Goal: Task Accomplishment & Management: Use online tool/utility

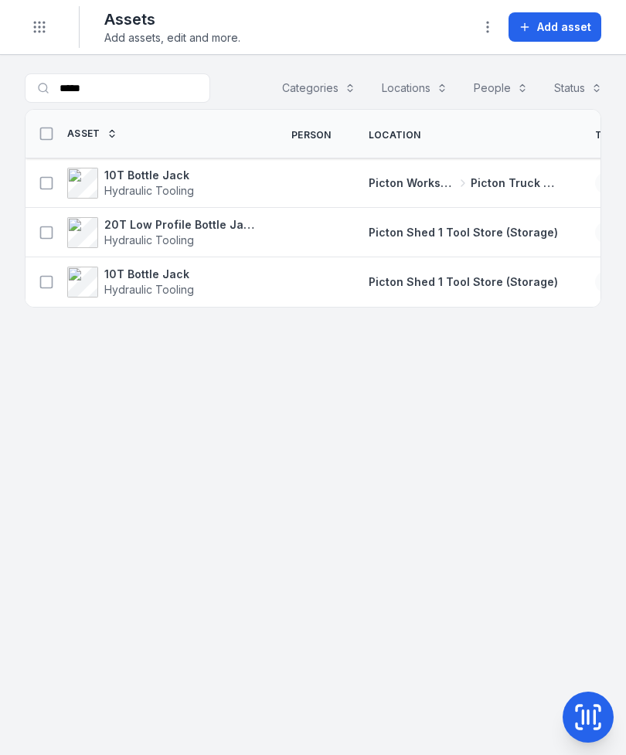
click at [164, 83] on input "*****" at bounding box center [117, 87] width 185 height 29
type input "*"
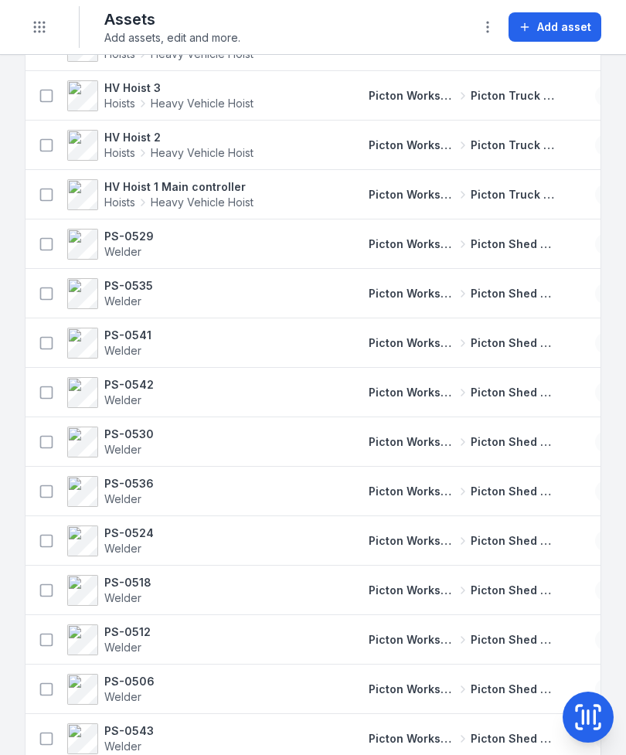
scroll to position [1079, 0]
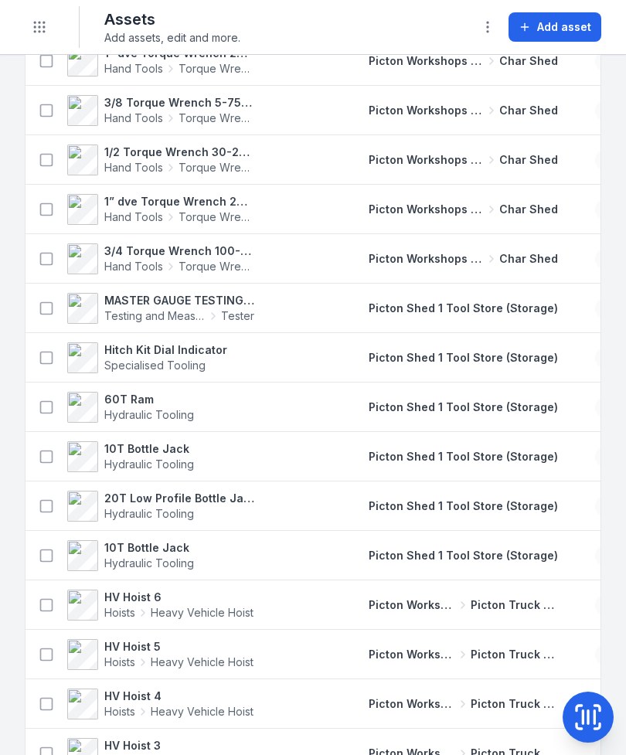
click at [37, 33] on icon "Toggle navigation" at bounding box center [39, 26] width 15 height 15
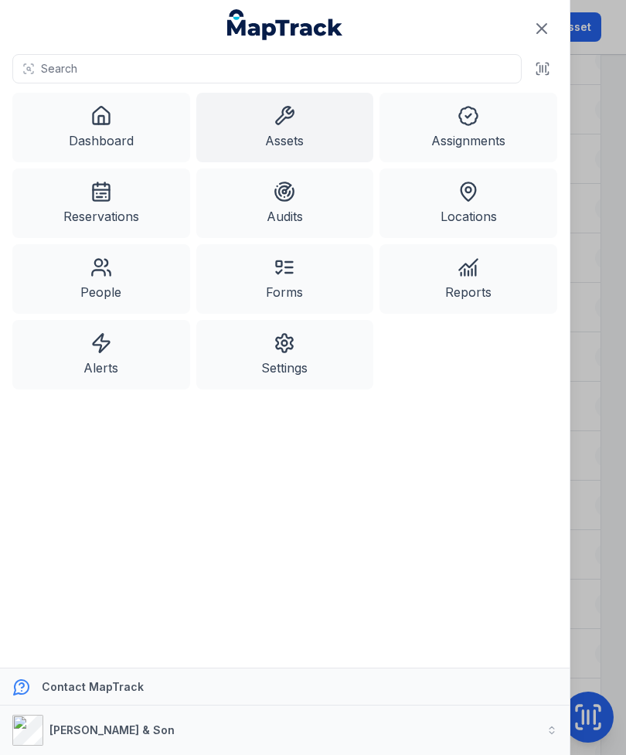
scroll to position [367, 0]
click at [94, 121] on icon at bounding box center [101, 116] width 22 height 22
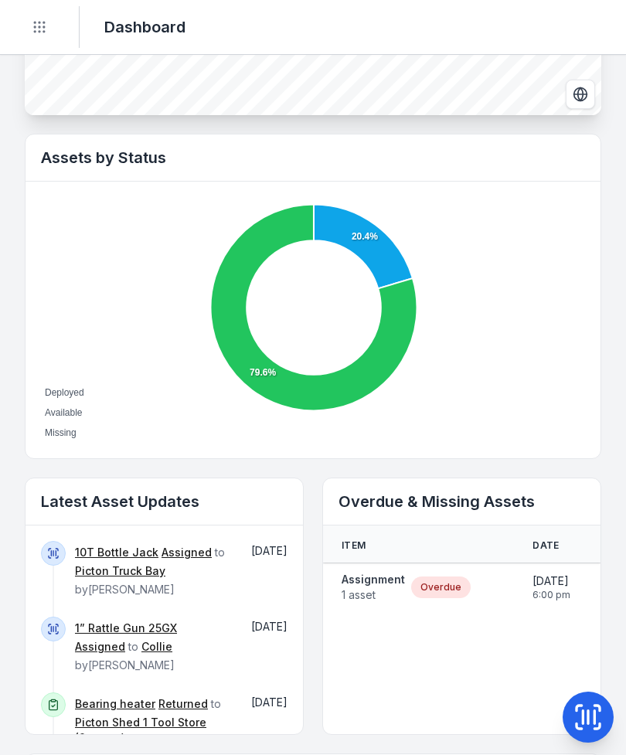
scroll to position [467, 0]
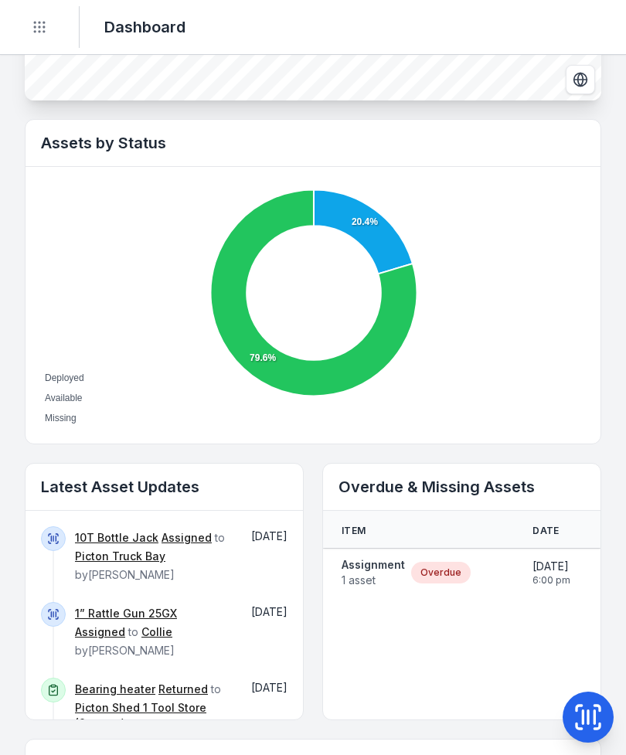
click at [373, 569] on strong "Assignment" at bounding box center [373, 564] width 63 height 15
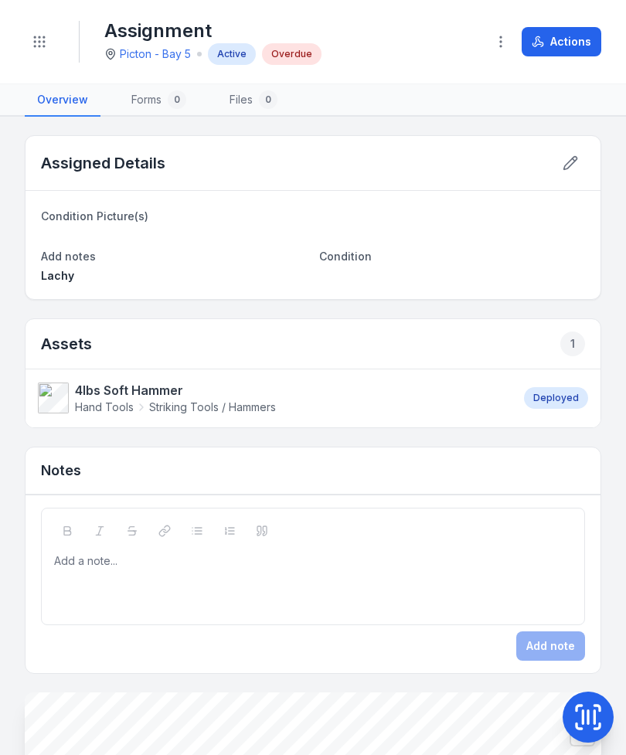
click at [501, 43] on icon "button" at bounding box center [500, 41] width 15 height 15
click at [559, 45] on button "Actions" at bounding box center [562, 41] width 80 height 29
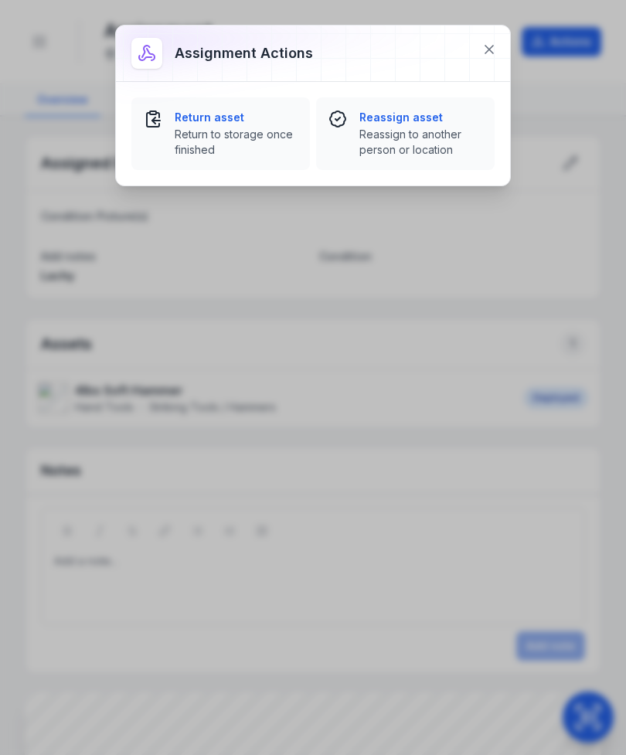
click at [236, 125] on div "Return asset Return to storage once finished" at bounding box center [236, 134] width 123 height 48
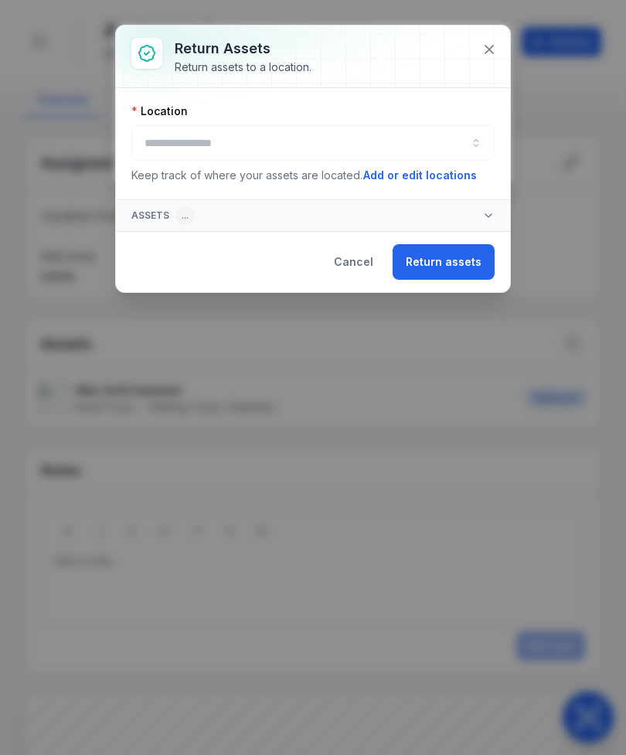
click at [333, 150] on button "button" at bounding box center [312, 143] width 363 height 36
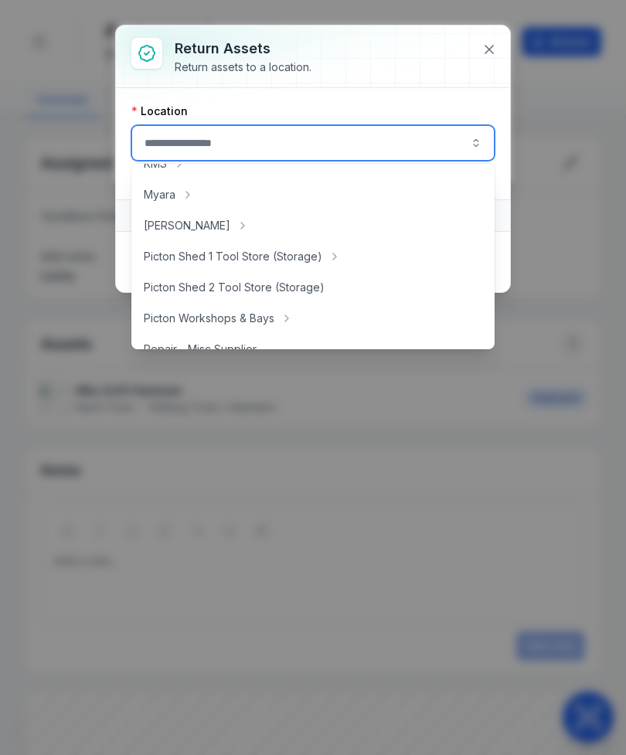
scroll to position [244, 0]
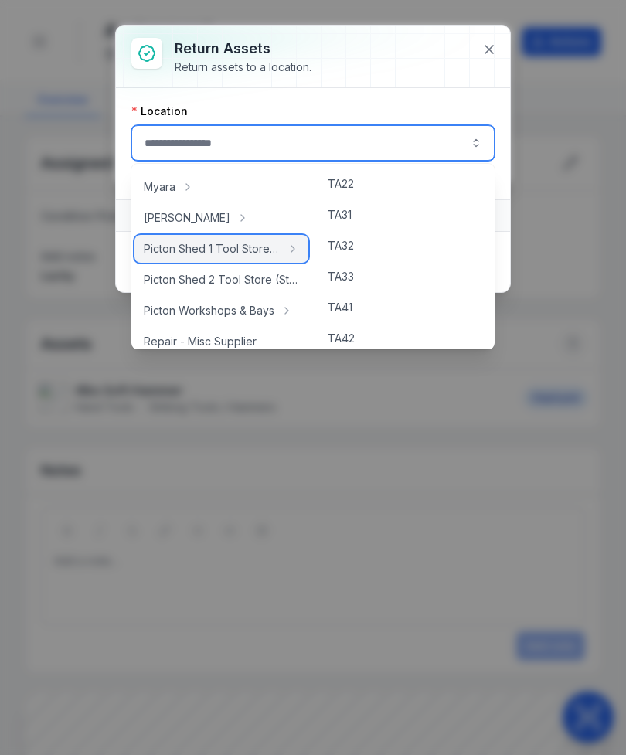
click at [246, 251] on span "Picton Shed 1 Tool Store (Storage)" at bounding box center [212, 248] width 137 height 15
type input "**********"
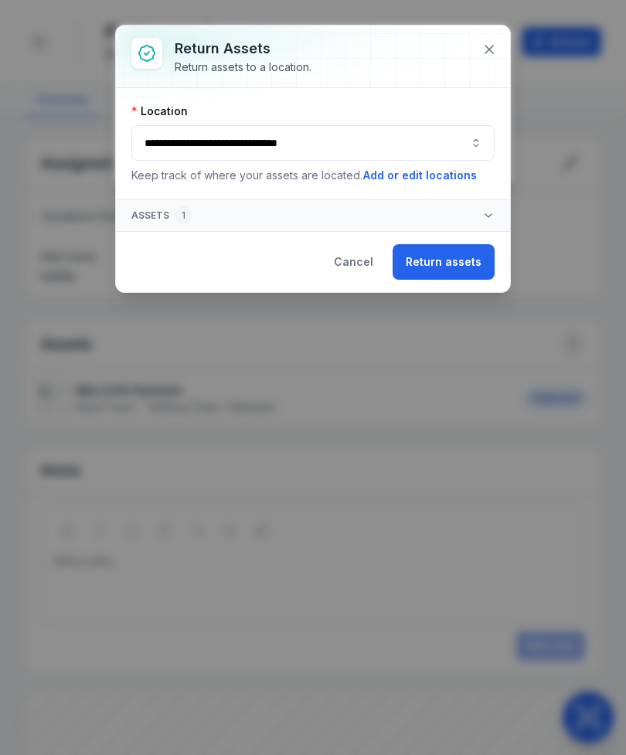
click at [447, 265] on button "Return assets" at bounding box center [444, 262] width 102 height 36
